Goal: Information Seeking & Learning: Learn about a topic

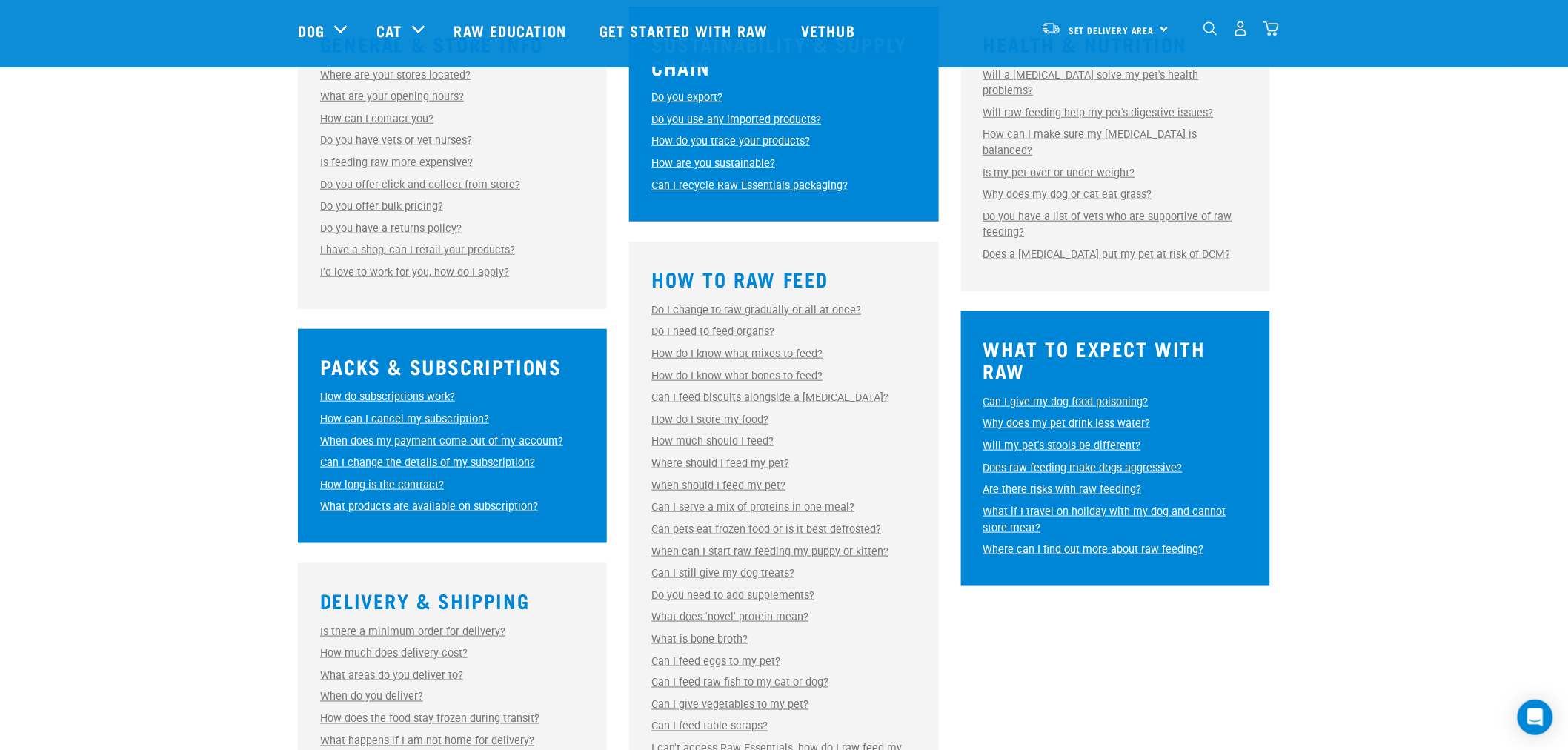
scroll to position [576, 0]
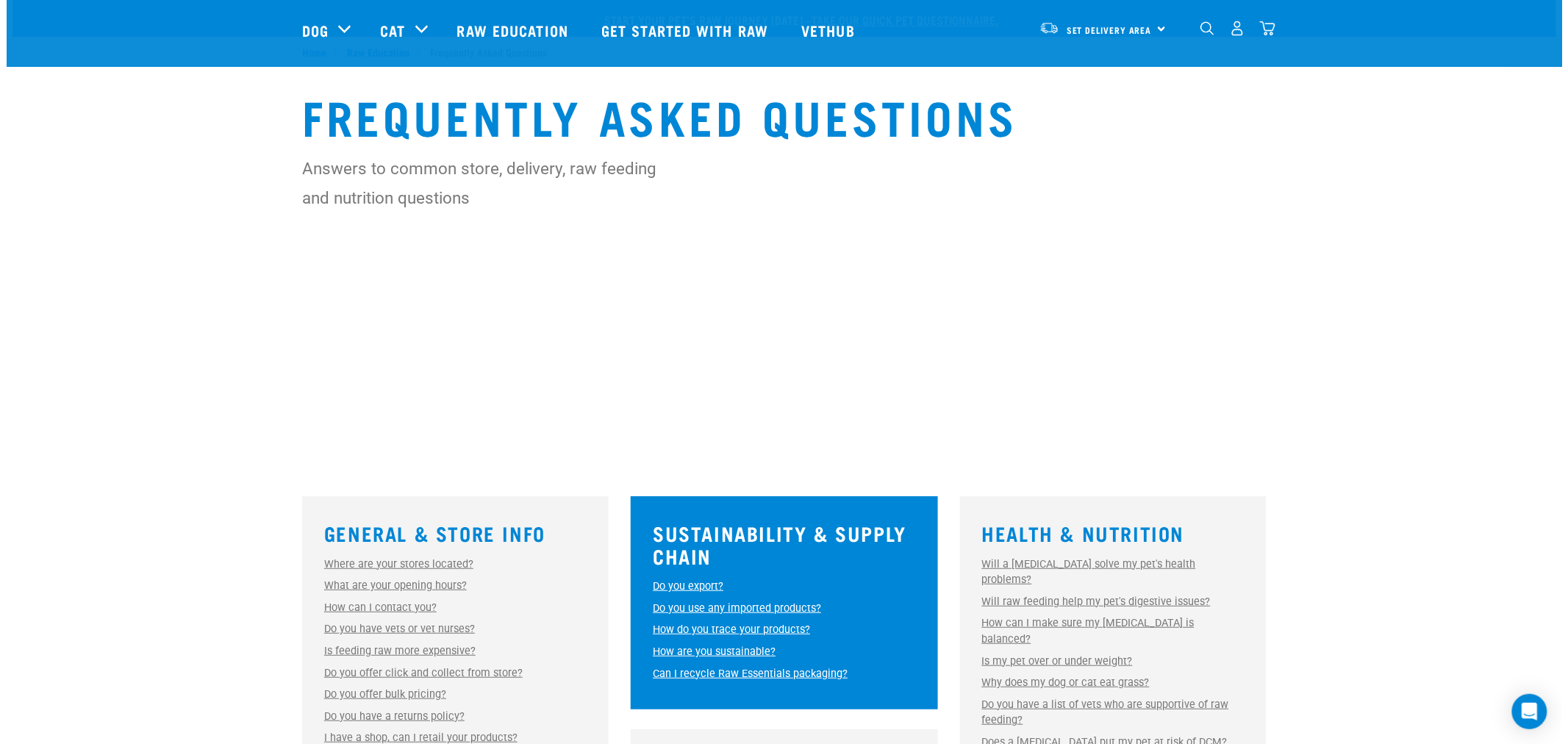
scroll to position [82, 0]
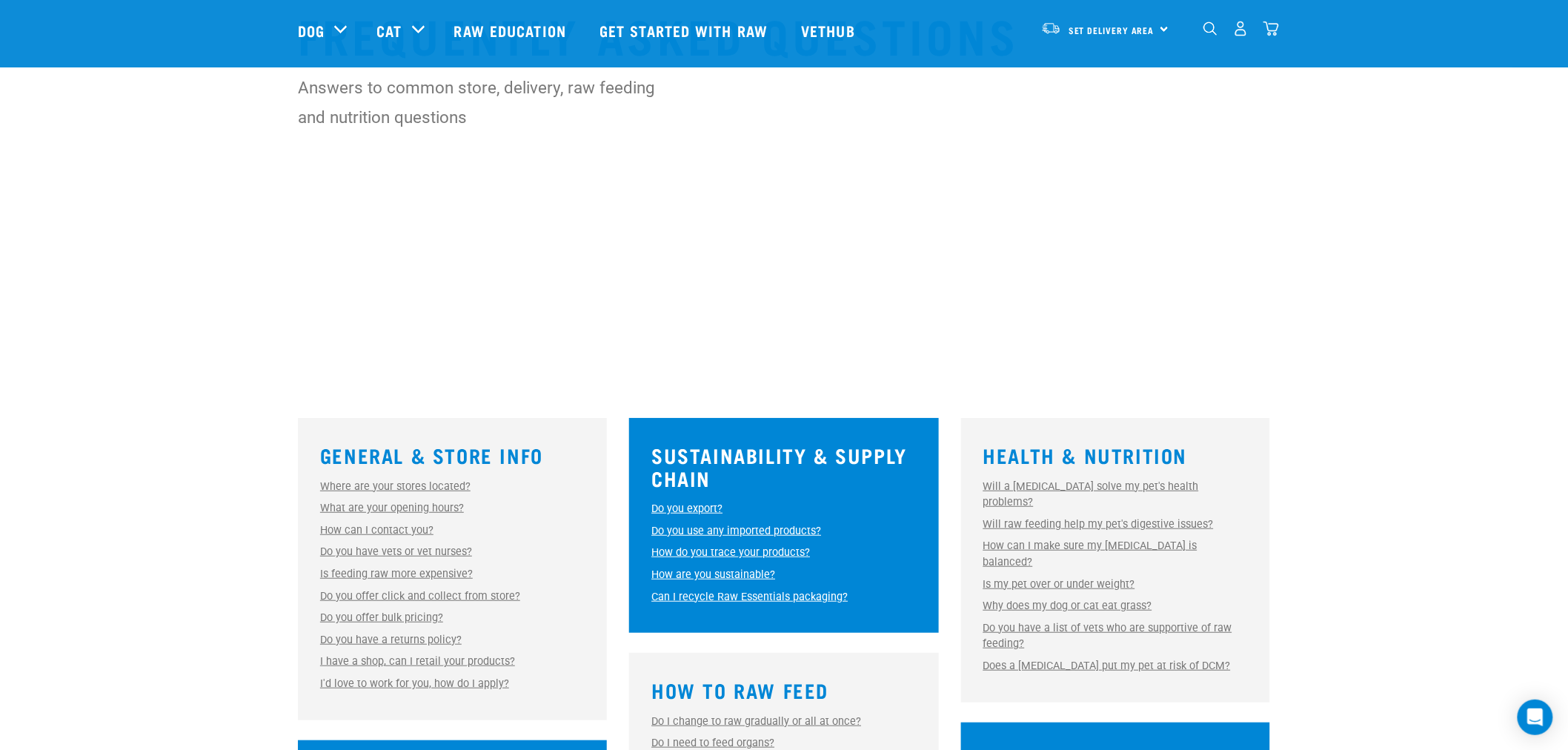
click at [1003, 540] on link "How can I make sure my [MEDICAL_DATA] is balanced?" at bounding box center [1090, 554] width 214 height 29
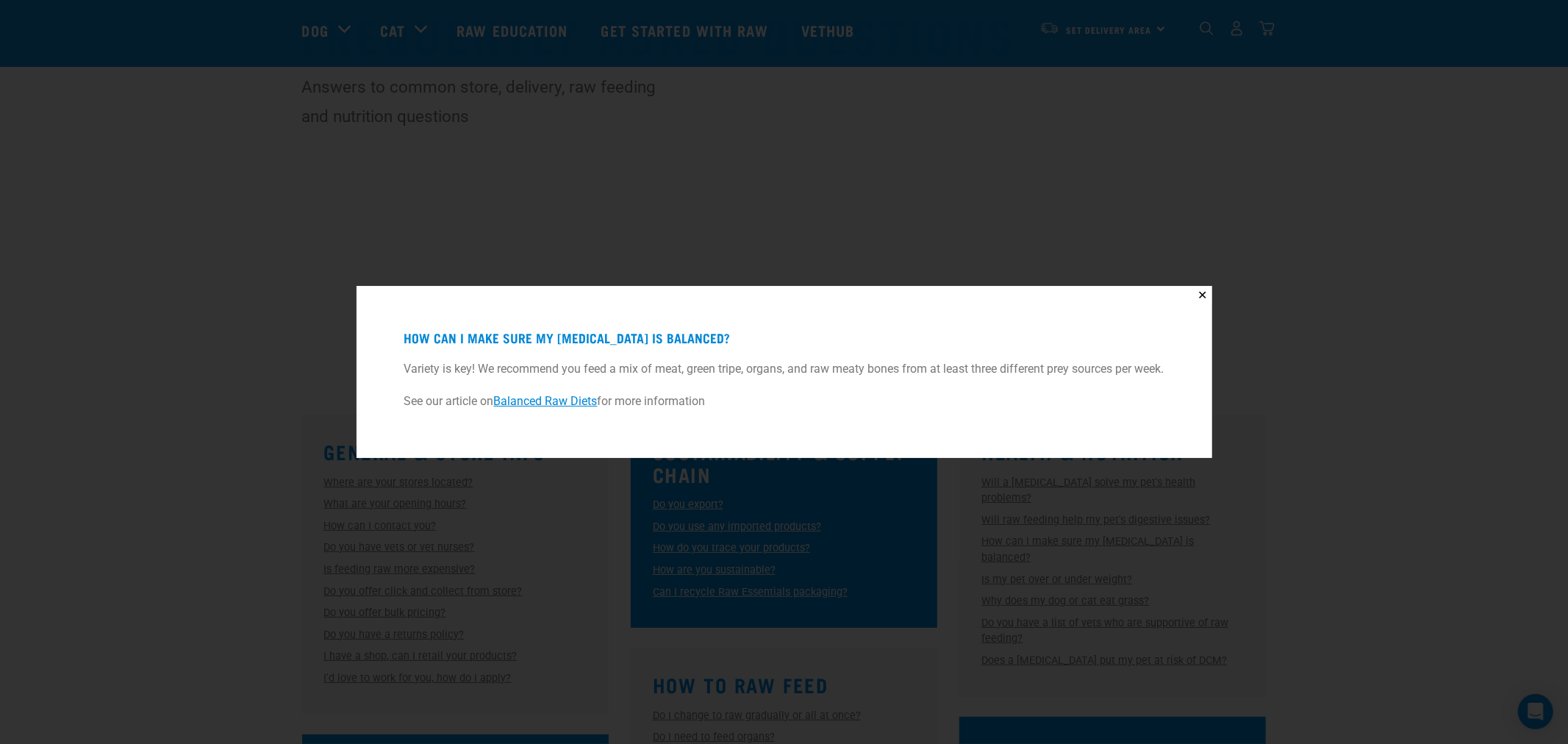
click at [560, 402] on link "Balanced Raw Diets" at bounding box center [545, 401] width 104 height 14
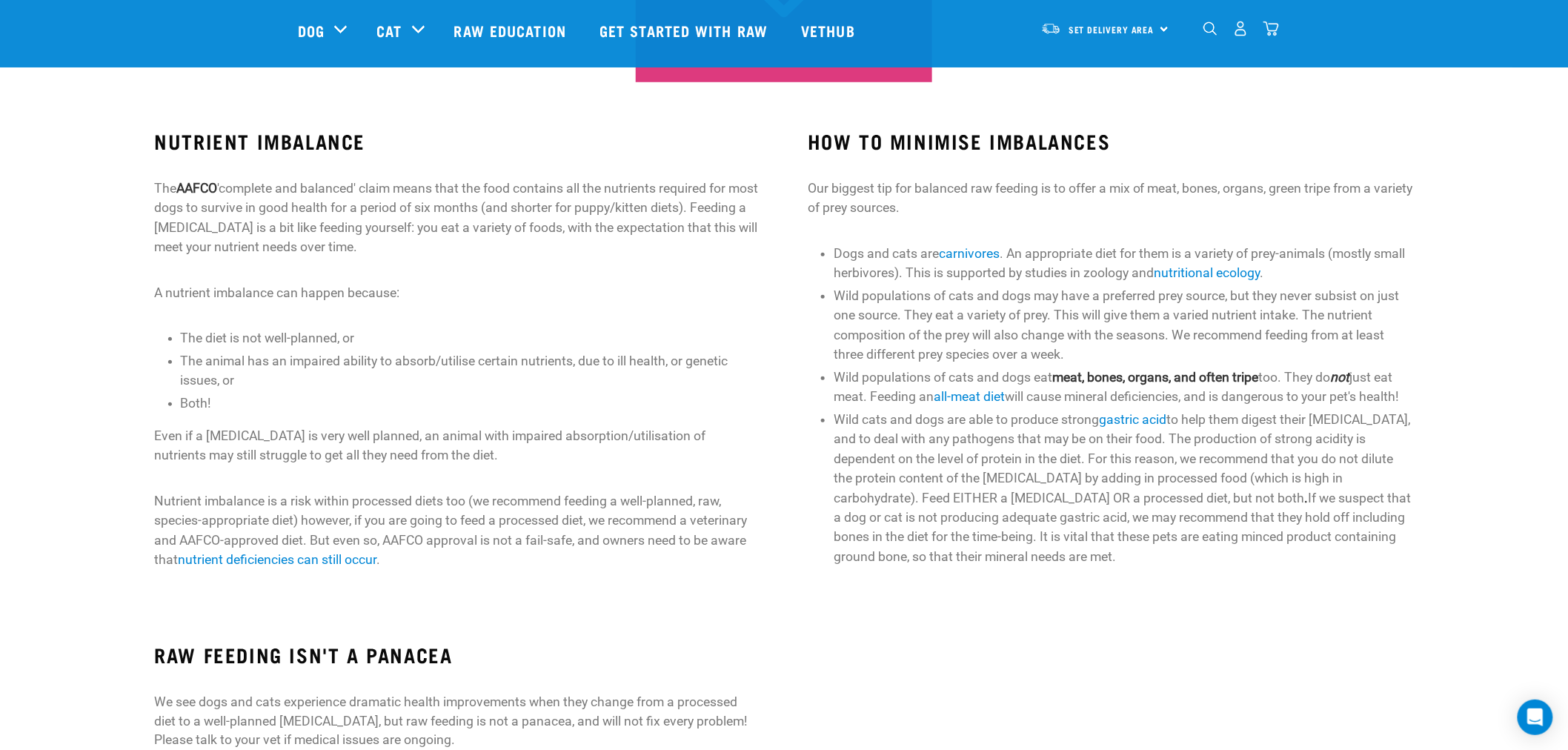
scroll to position [411, 0]
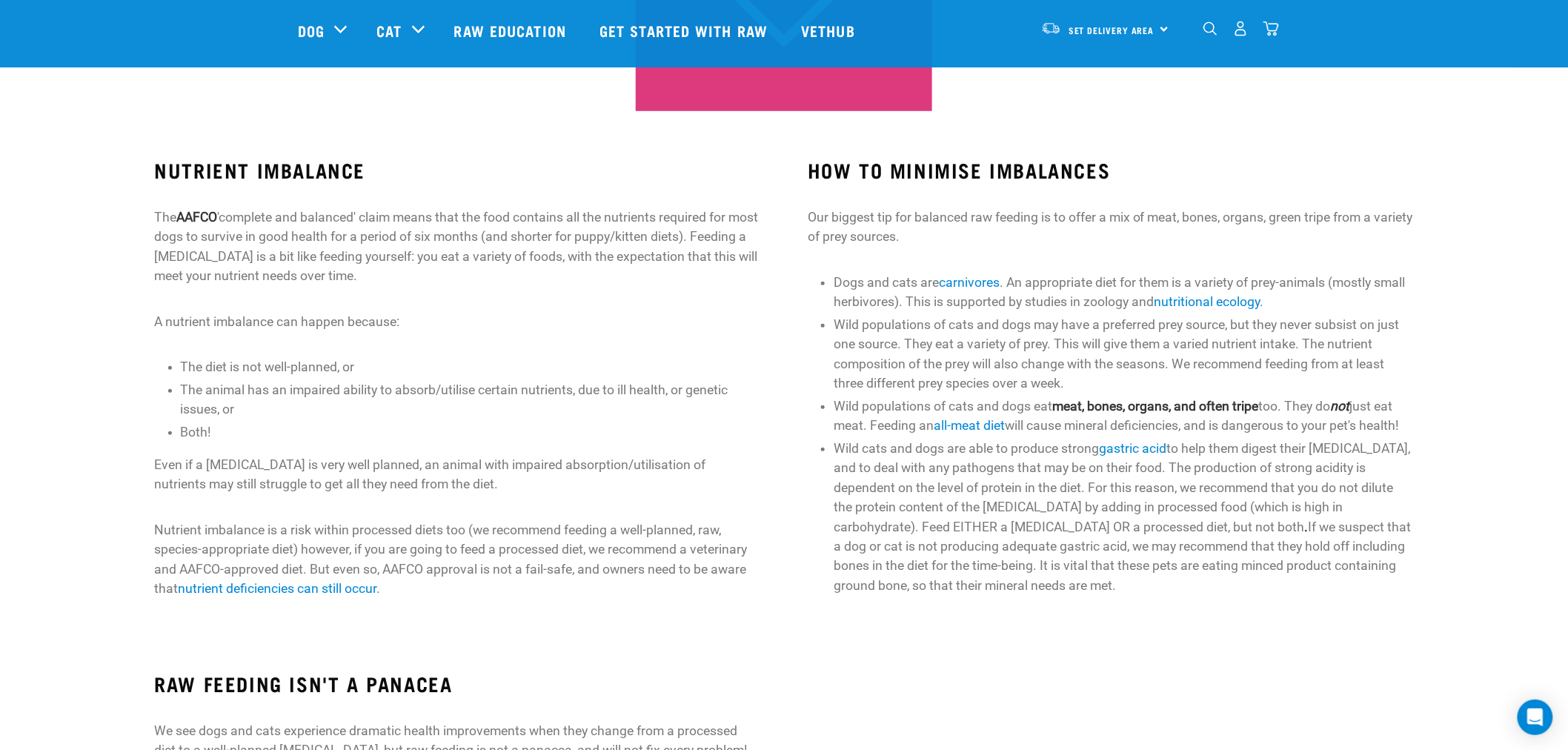
click at [920, 541] on li "Wild cats and dogs are able to produce strong gastric acid to help them digest …" at bounding box center [1124, 517] width 579 height 156
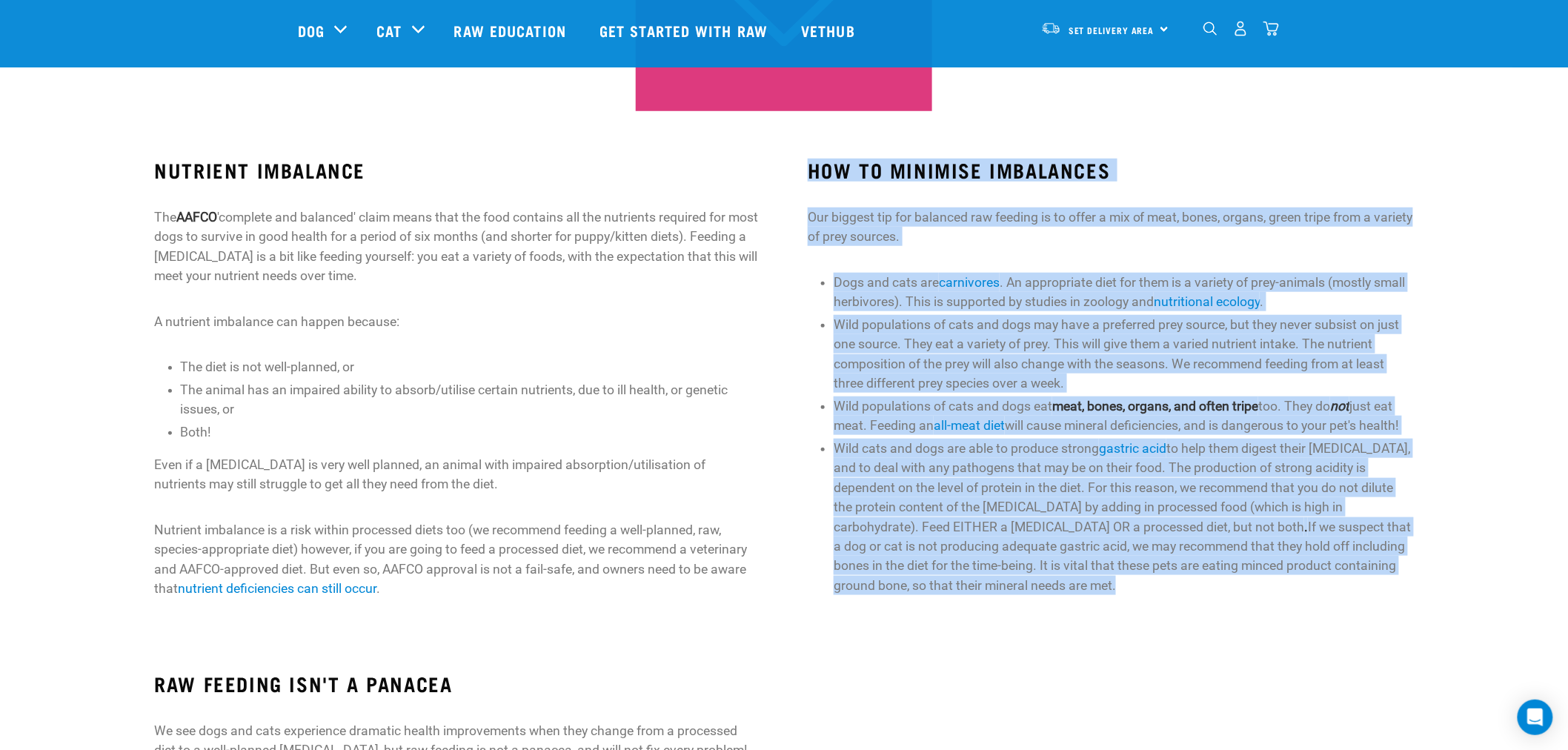
drag, startPoint x: 926, startPoint y: 530, endPoint x: 804, endPoint y: 119, distance: 428.7
click at [804, 138] on div "HOW TO MINIMISE IMBALANCES Our biggest tip for balanced raw feeding is to offer…" at bounding box center [1111, 386] width 654 height 496
copy div "HOW TO MINIMISE IMBALANCES Our biggest tip for balanced raw feeding is to offer…"
